Goal: Transaction & Acquisition: Purchase product/service

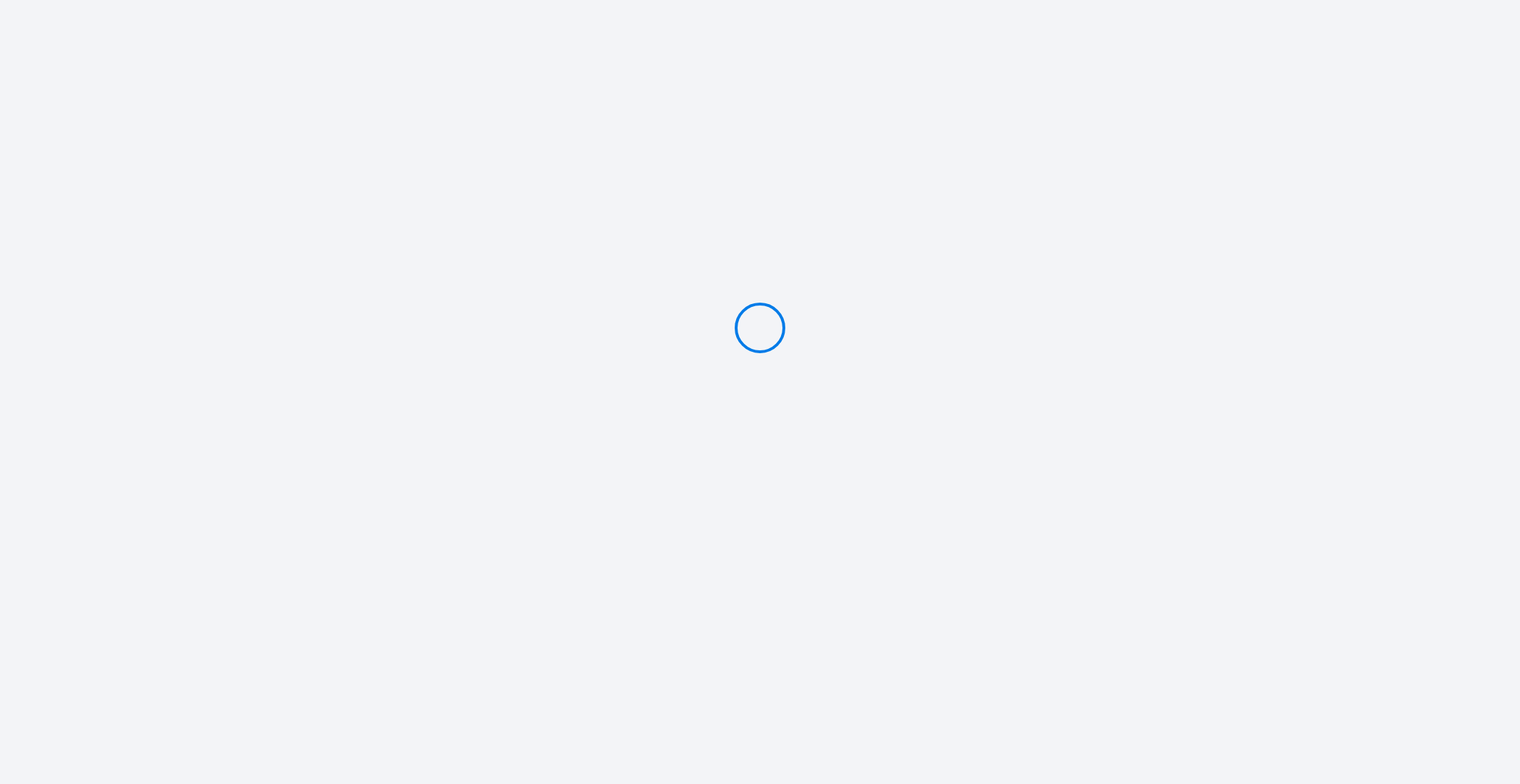
type input "PAYER 7.2 €"
type input "PAYER 307.2 €"
